Goal: Task Accomplishment & Management: Manage account settings

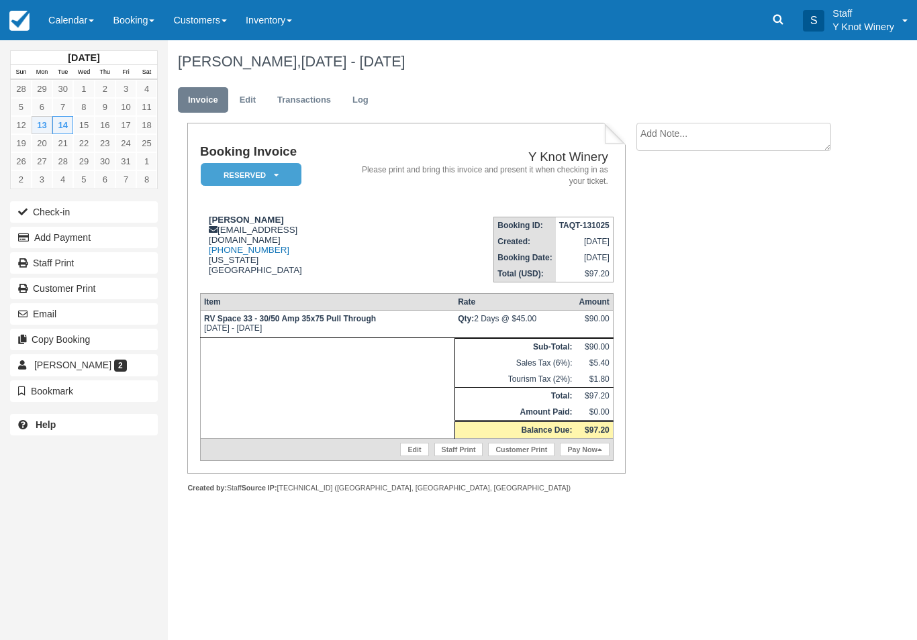
click at [65, 28] on link "Calendar" at bounding box center [71, 20] width 64 height 40
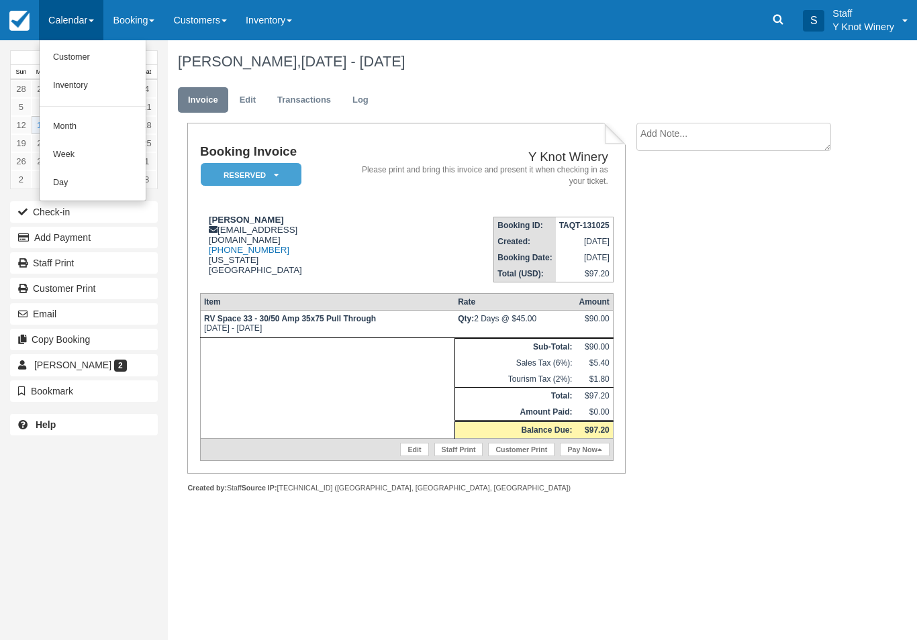
click at [91, 58] on link "Customer" at bounding box center [93, 58] width 106 height 28
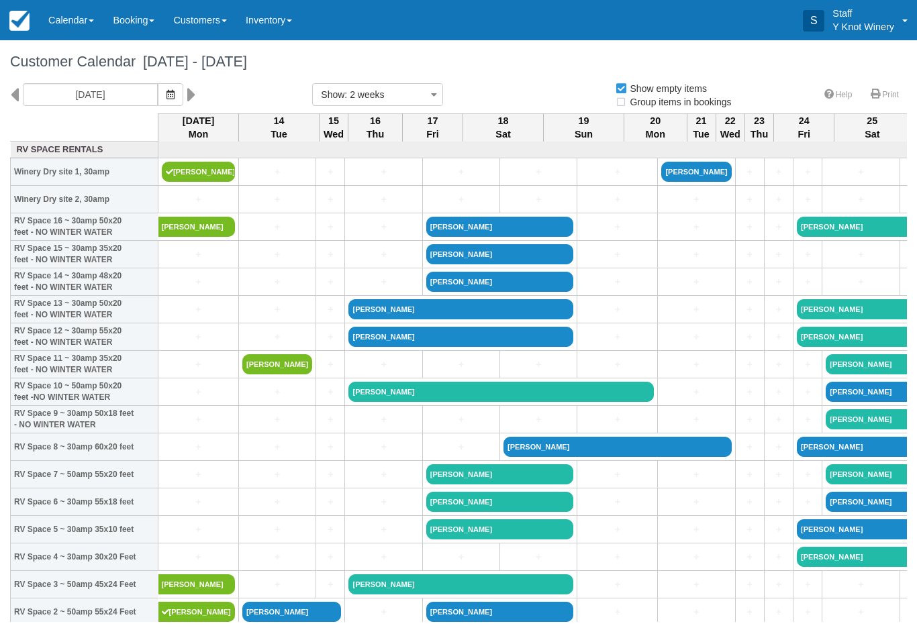
select select
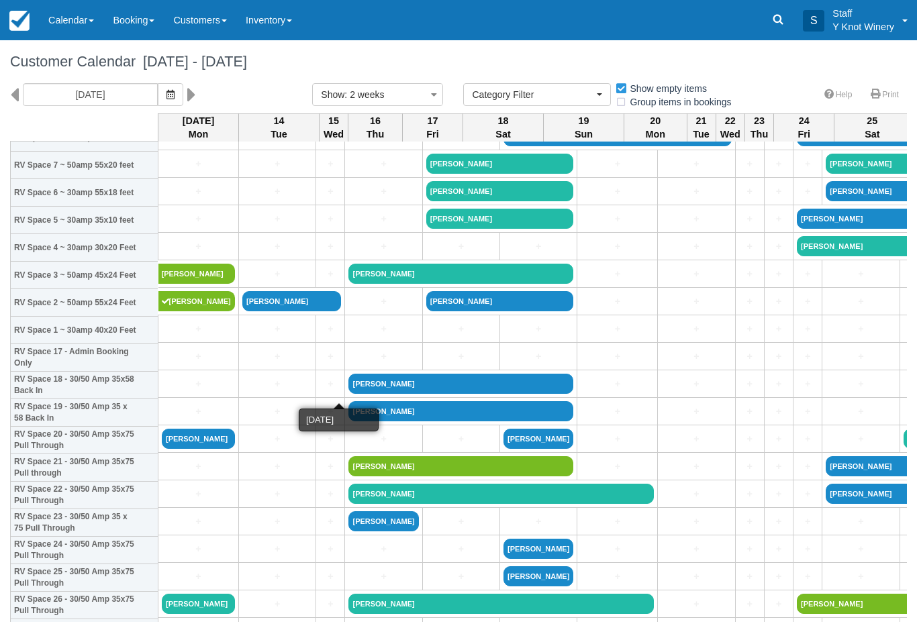
scroll to position [312, 0]
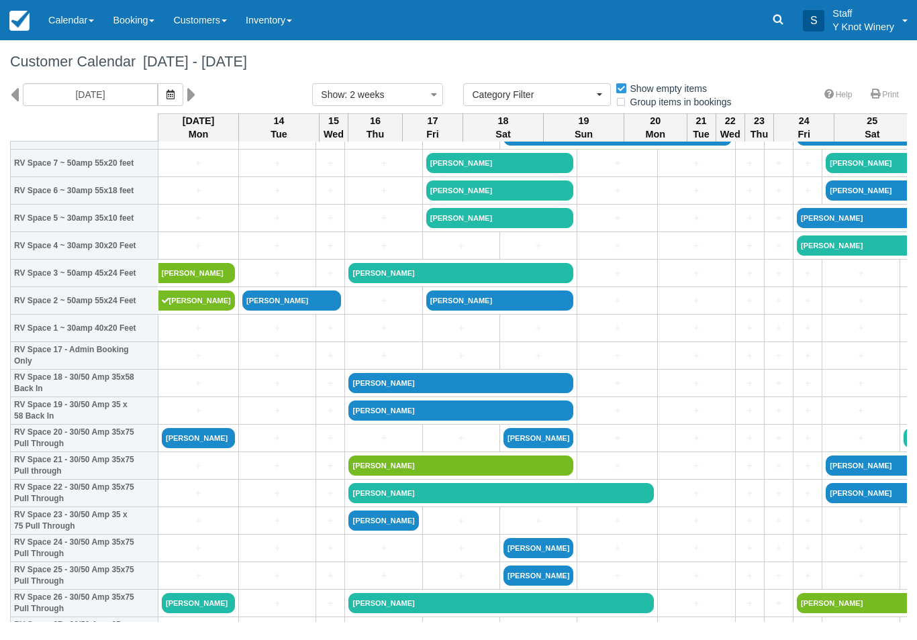
click at [198, 448] on link "[PERSON_NAME]" at bounding box center [198, 438] width 73 height 20
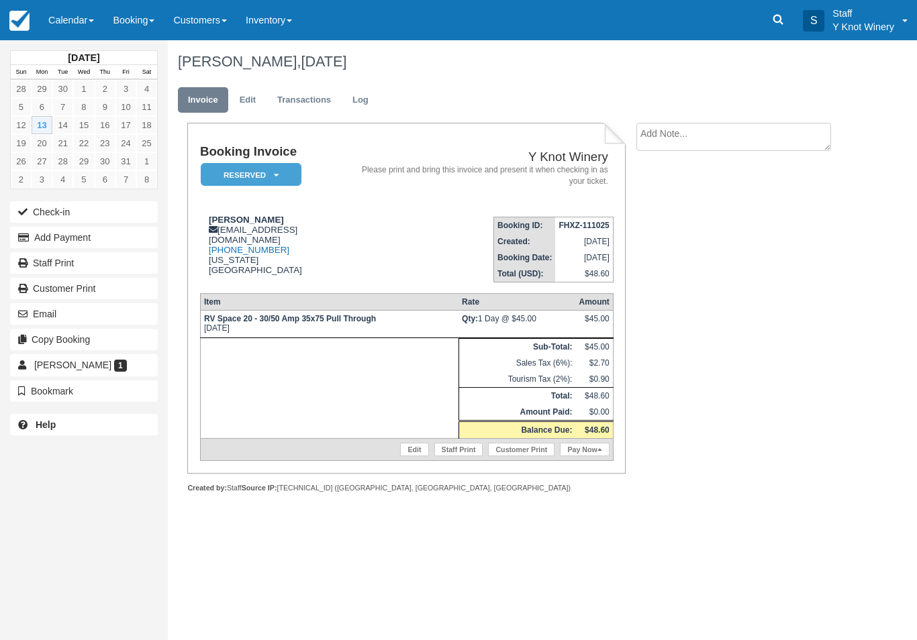
click at [58, 220] on button "Check-in" at bounding box center [84, 211] width 148 height 21
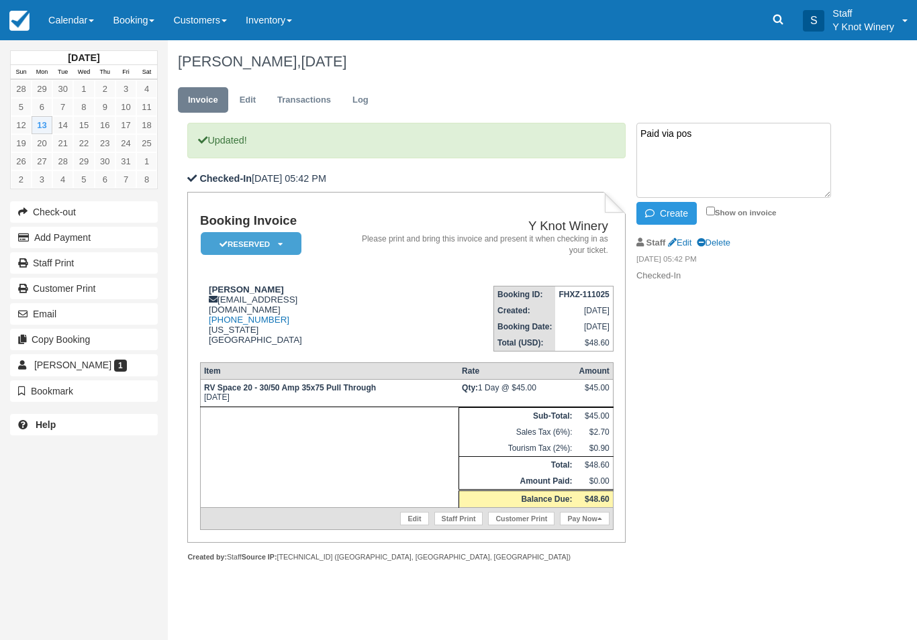
type textarea "Paid via pos"
click at [660, 217] on button "Create" at bounding box center [666, 213] width 60 height 23
click at [68, 20] on link "Calendar" at bounding box center [71, 20] width 64 height 40
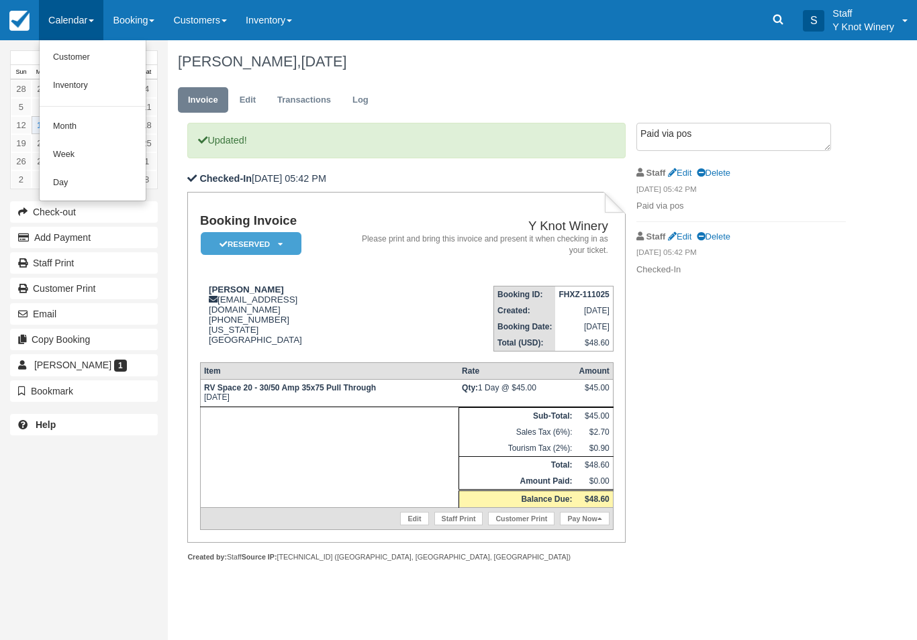
click at [93, 60] on link "Customer" at bounding box center [93, 58] width 106 height 28
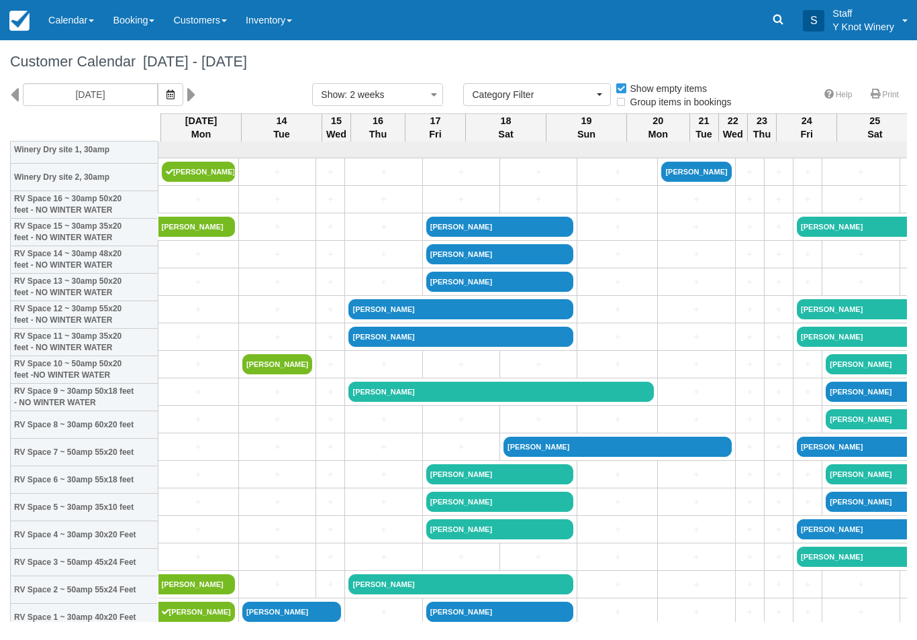
select select
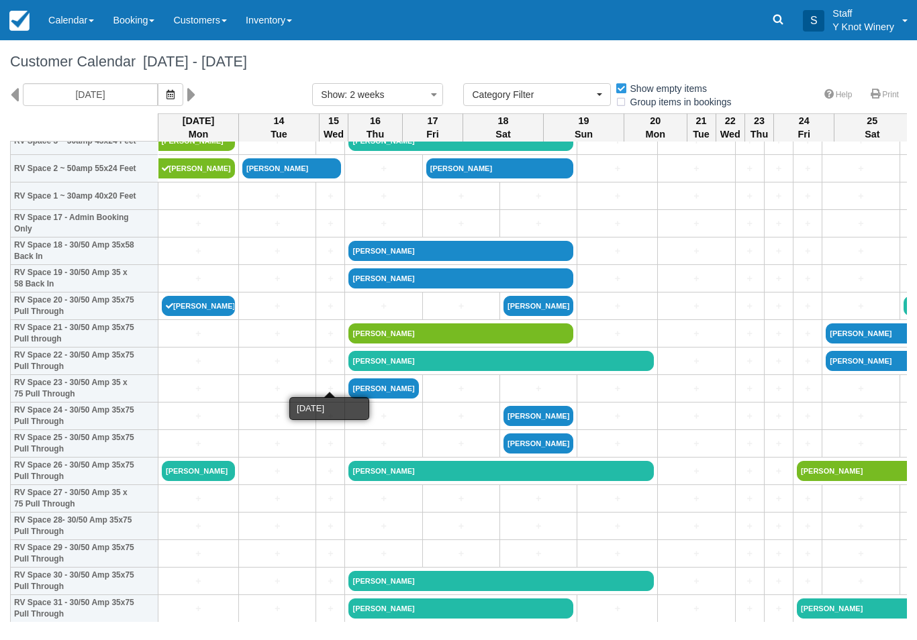
scroll to position [445, 0]
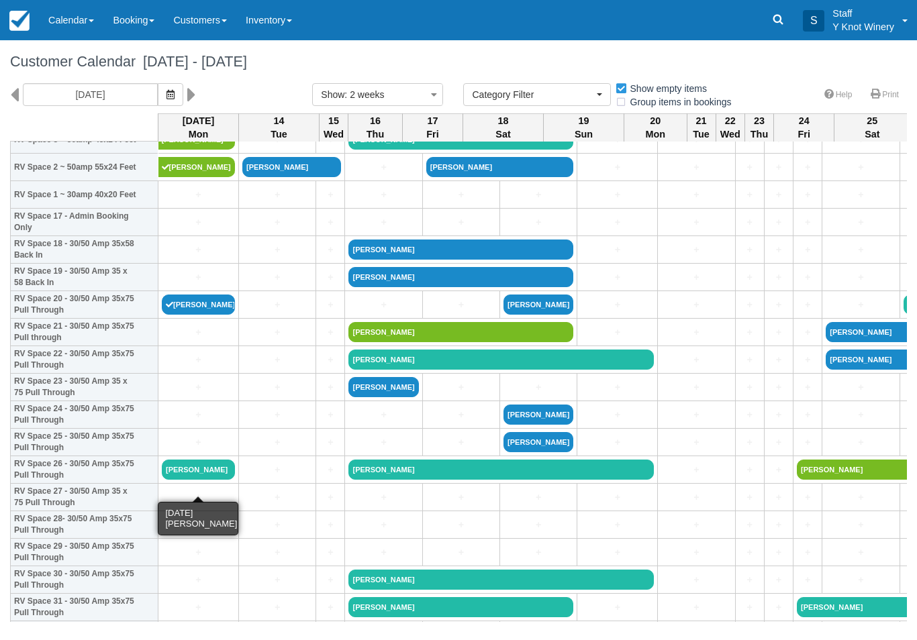
click at [197, 480] on link "[PERSON_NAME]" at bounding box center [198, 470] width 73 height 20
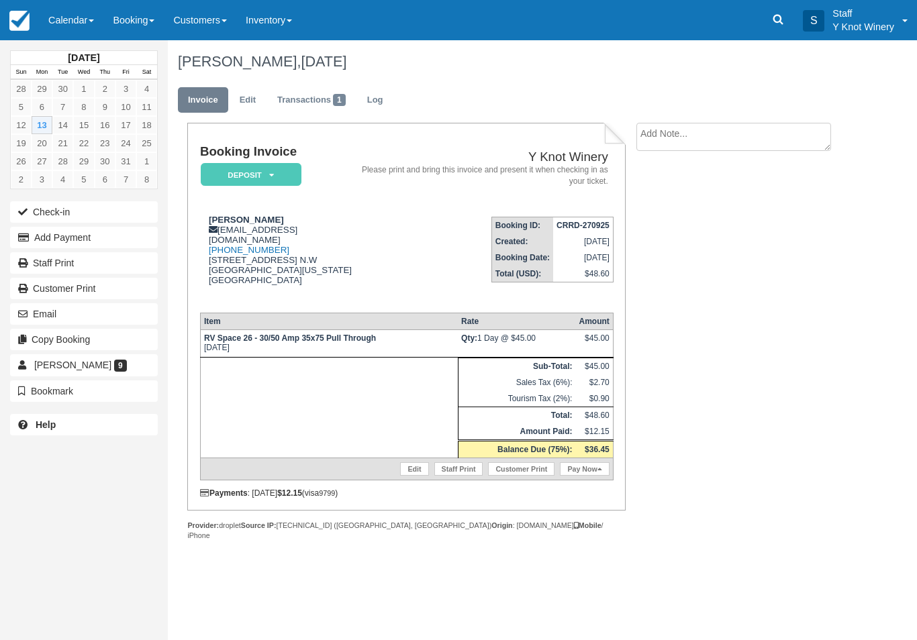
click at [609, 476] on link "Pay Now" at bounding box center [584, 469] width 49 height 13
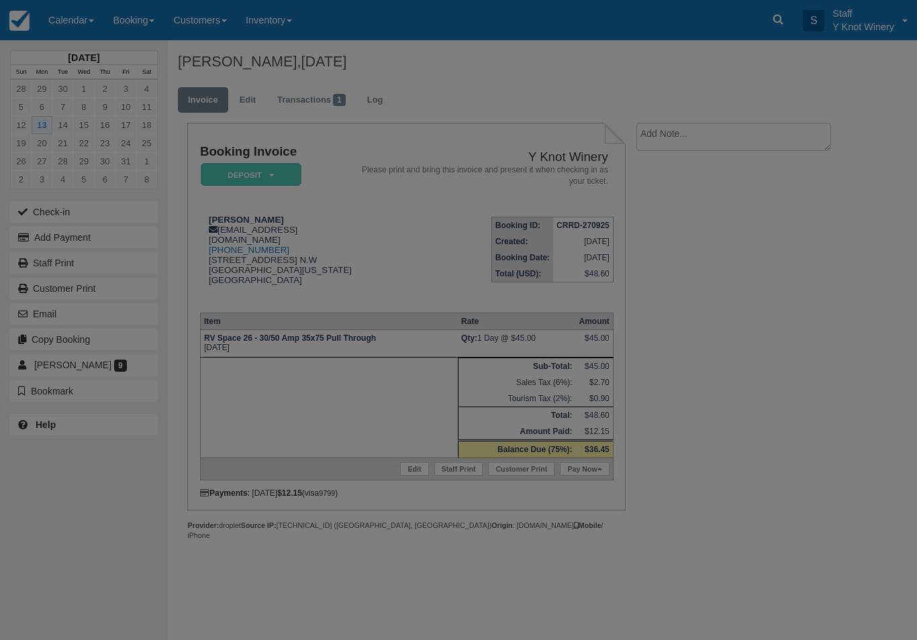
click at [594, 501] on div at bounding box center [458, 320] width 917 height 640
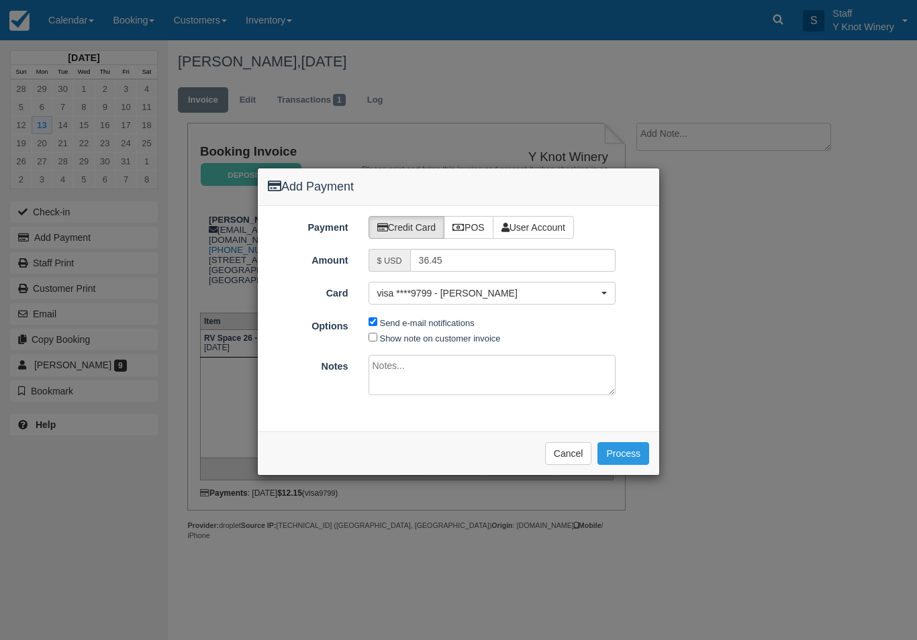
click at [630, 461] on button "Process" at bounding box center [624, 453] width 52 height 23
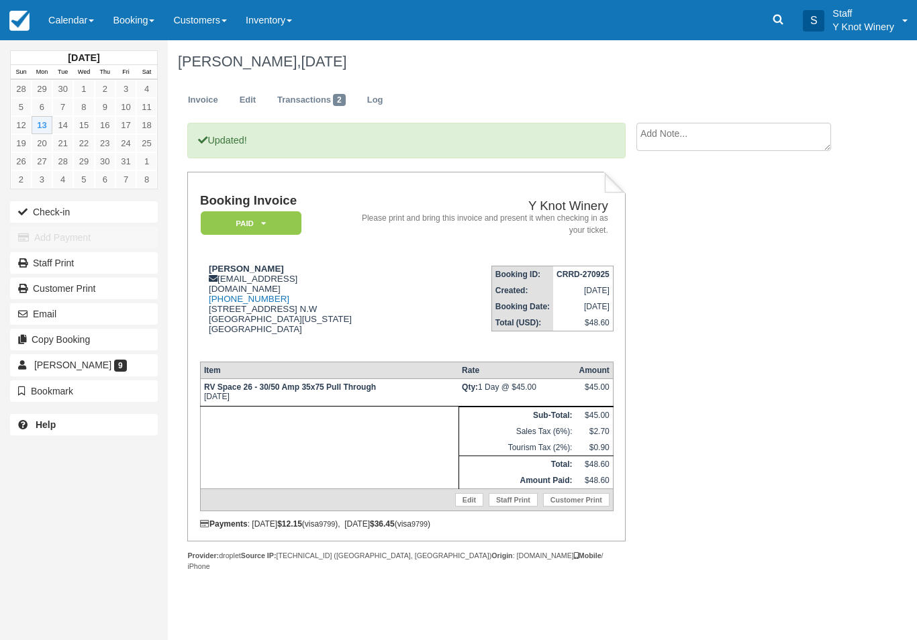
click at [70, 220] on button "Check-in" at bounding box center [84, 211] width 148 height 21
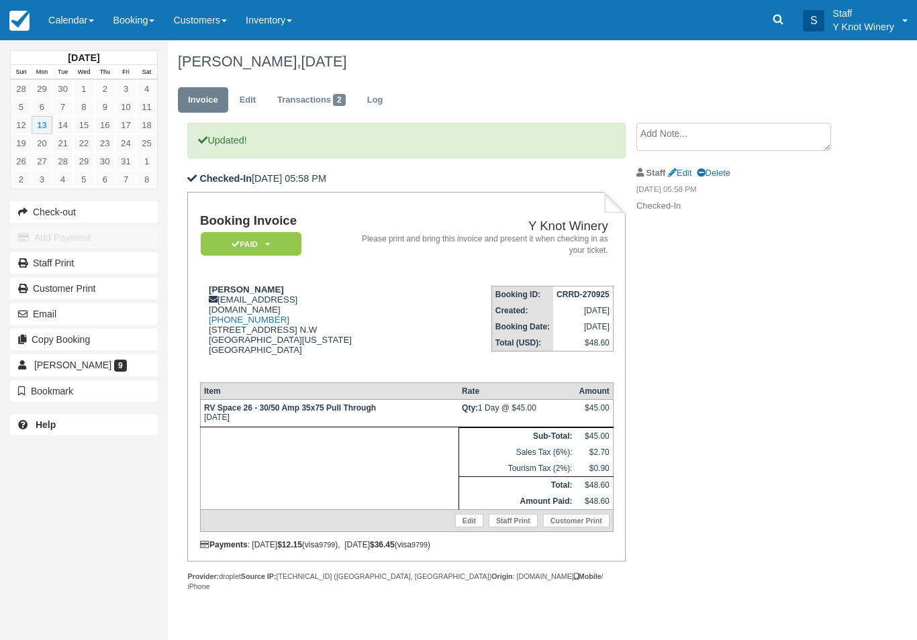
click at [71, 30] on link "Calendar" at bounding box center [71, 20] width 64 height 40
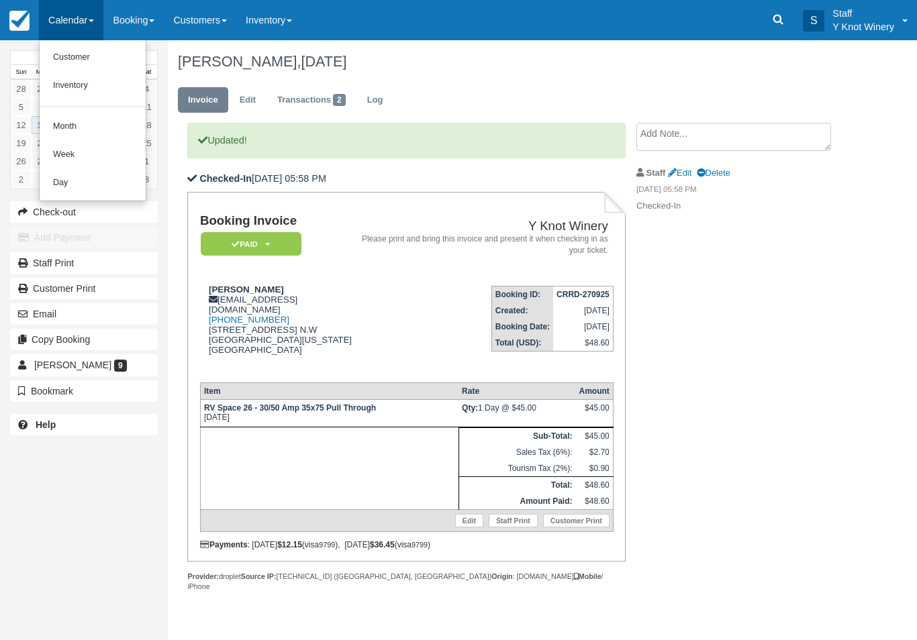
click at [77, 53] on link "Customer" at bounding box center [93, 58] width 106 height 28
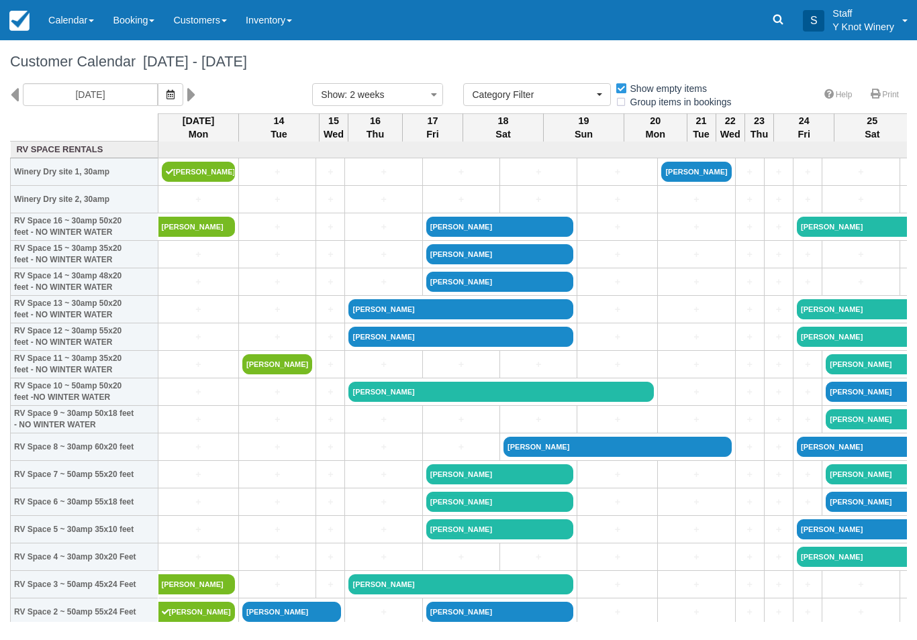
select select
click at [166, 99] on span "button" at bounding box center [170, 94] width 8 height 11
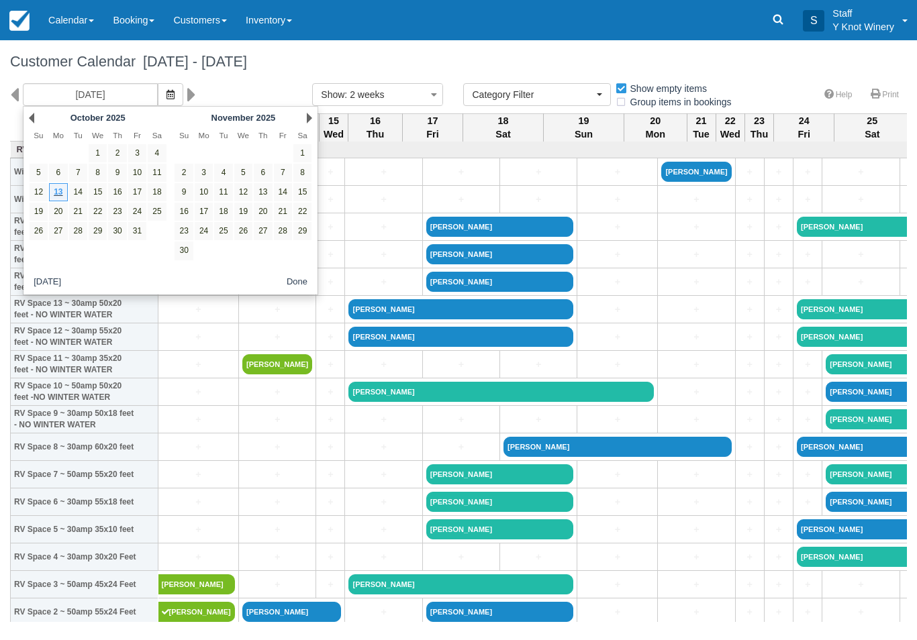
click at [34, 198] on link "12" at bounding box center [39, 192] width 18 height 18
type input "10/12/25"
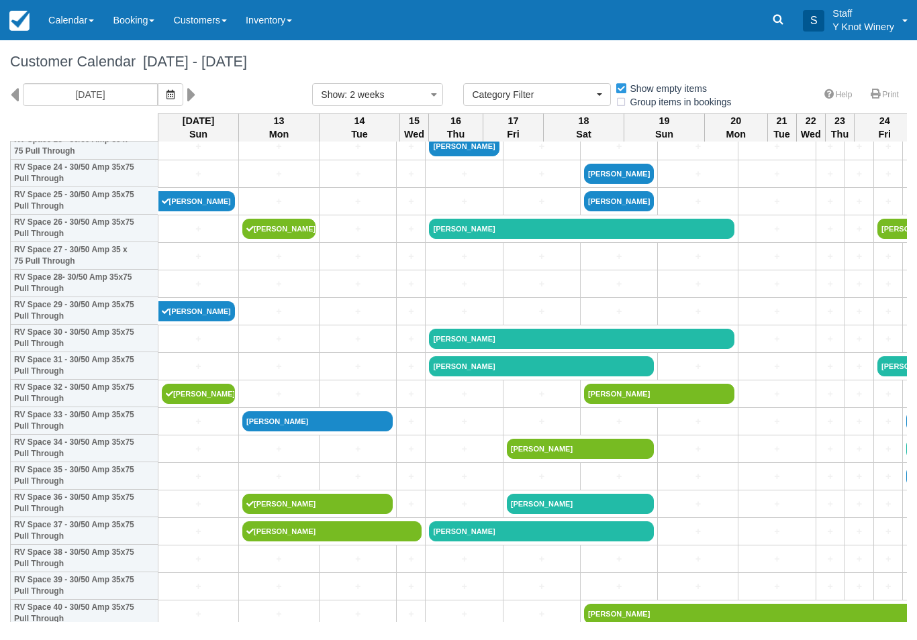
scroll to position [687, 0]
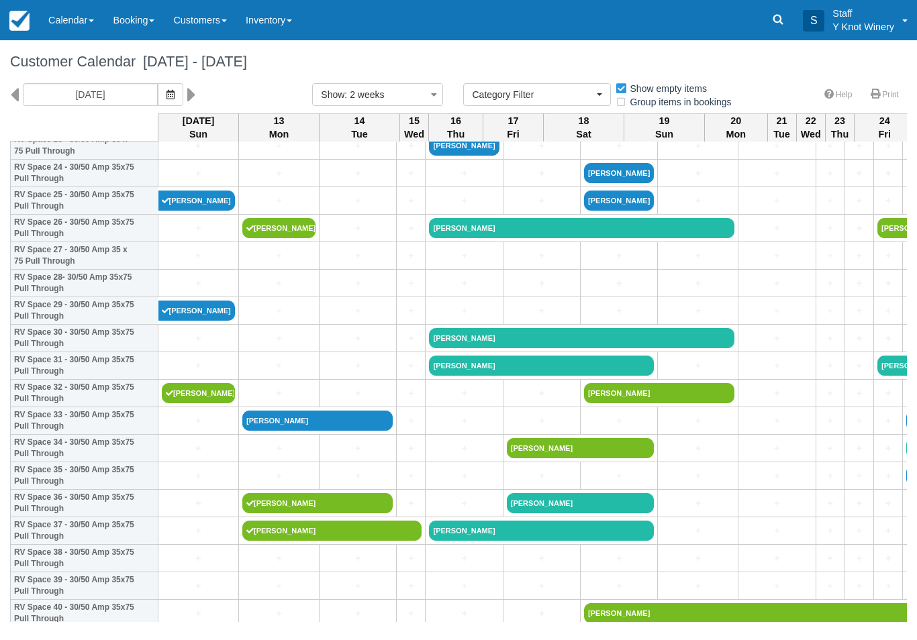
click at [203, 403] on link "[PERSON_NAME]" at bounding box center [198, 393] width 73 height 20
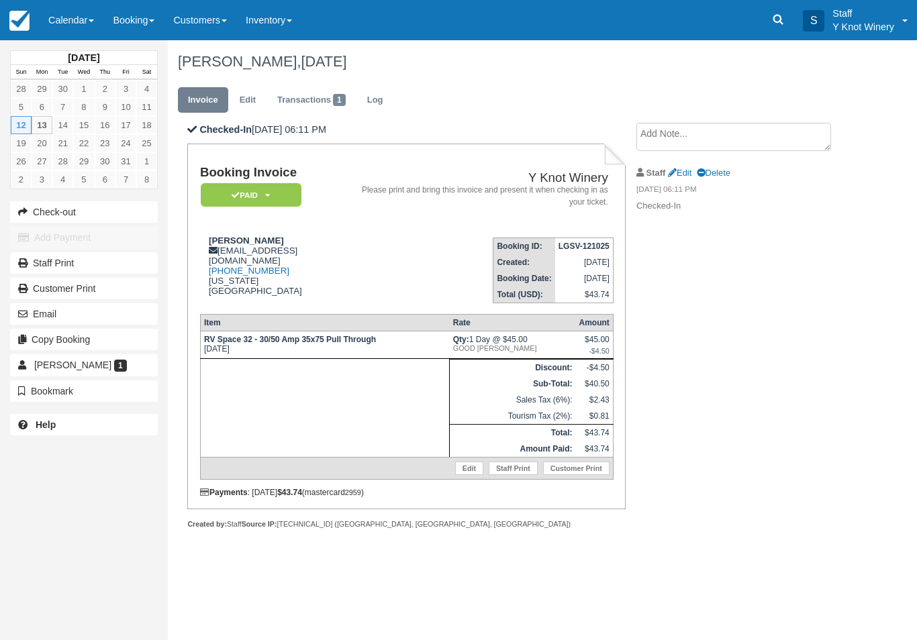
click at [309, 99] on link "Transactions 1" at bounding box center [311, 100] width 89 height 26
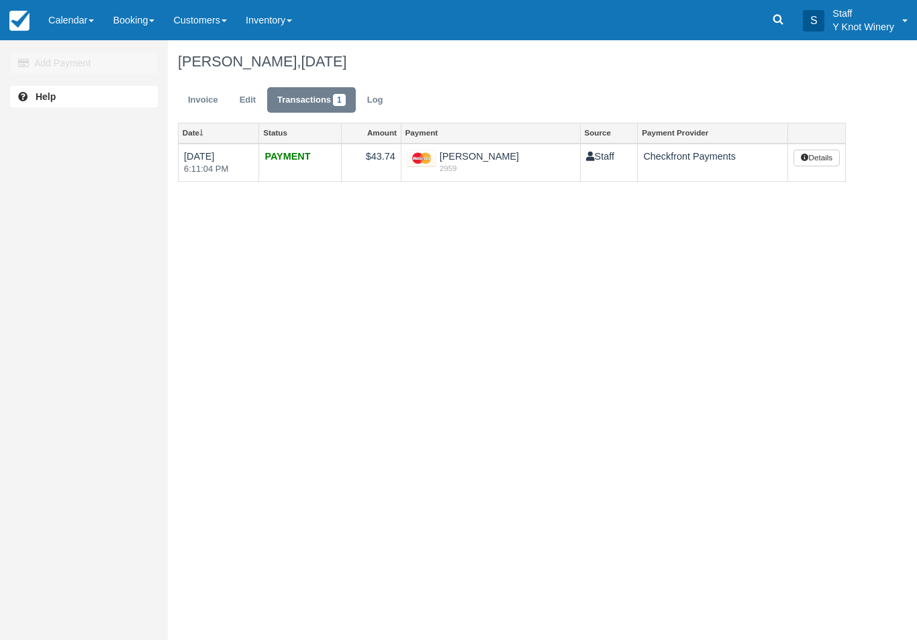
click at [206, 103] on link "Invoice" at bounding box center [203, 100] width 50 height 26
